Goal: Task Accomplishment & Management: Use online tool/utility

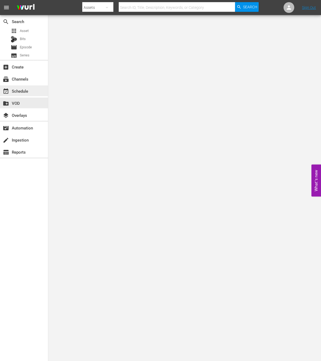
click at [19, 90] on div "event_available Schedule" at bounding box center [15, 90] width 30 height 5
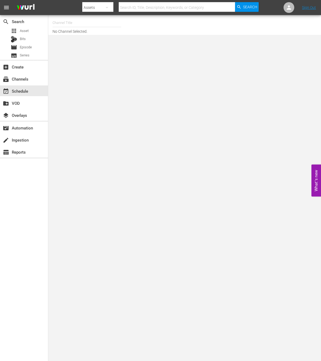
click at [20, 84] on div "subscriptions Channels" at bounding box center [24, 78] width 48 height 12
click at [20, 74] on div "subscriptions Channels" at bounding box center [24, 78] width 48 height 11
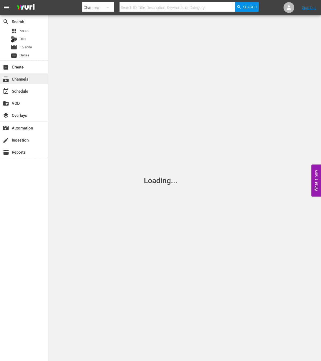
click at [20, 80] on div "subscriptions Channels" at bounding box center [15, 78] width 30 height 5
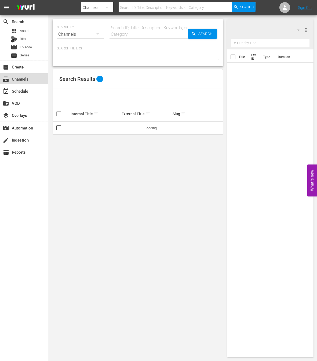
click at [20, 83] on div "subscriptions Channels" at bounding box center [24, 78] width 48 height 11
click at [19, 86] on div "event_available Schedule" at bounding box center [24, 90] width 48 height 11
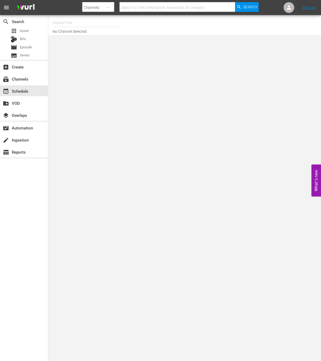
click at [70, 16] on div "Channel Title No Channel Selected." at bounding box center [184, 25] width 273 height 20
click at [71, 30] on div "Channel Title No Channel Selected." at bounding box center [125, 24] width 144 height 17
click at [70, 27] on input "text" at bounding box center [87, 22] width 69 height 13
type input "ㅜ"
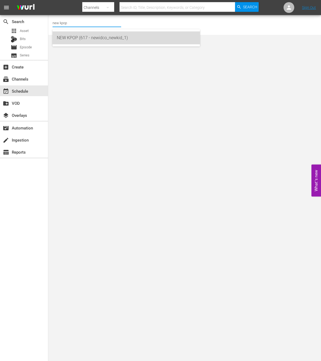
click at [83, 43] on div "NEW KPOP (617 - newidco_newkid_1)" at bounding box center [126, 37] width 139 height 13
type input "NEW KPOP (617 - newidco_newkid_1)"
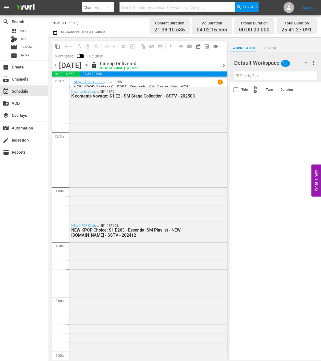
click at [189, 46] on span "calendar_view_week_outlined" at bounding box center [189, 46] width 5 height 5
